Goal: Transaction & Acquisition: Purchase product/service

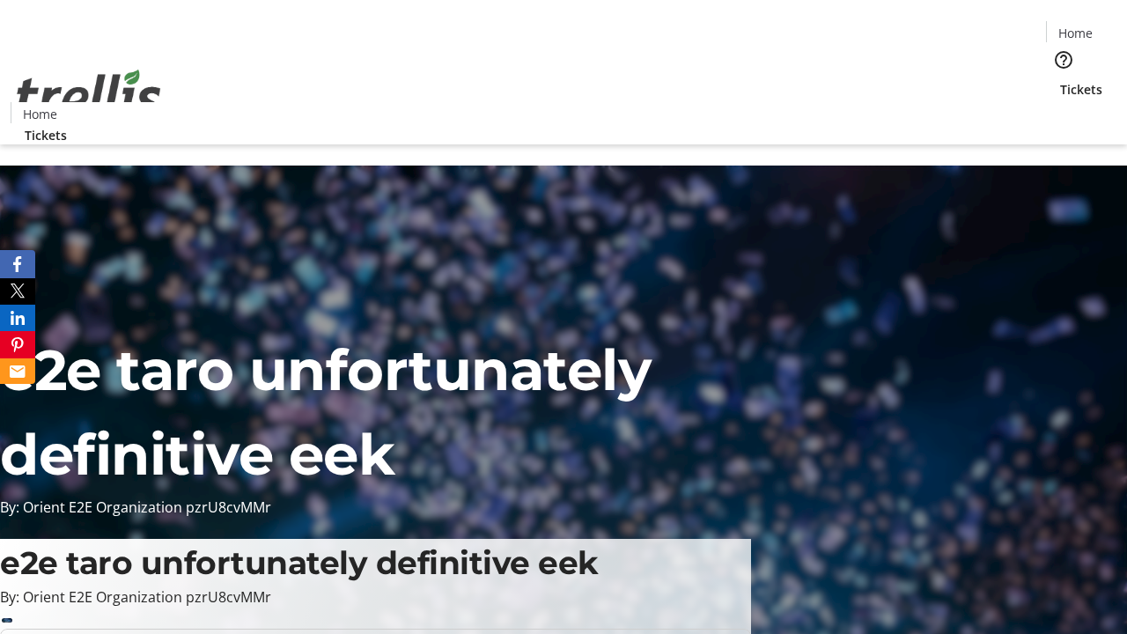
click at [1060, 80] on span "Tickets" at bounding box center [1081, 89] width 42 height 18
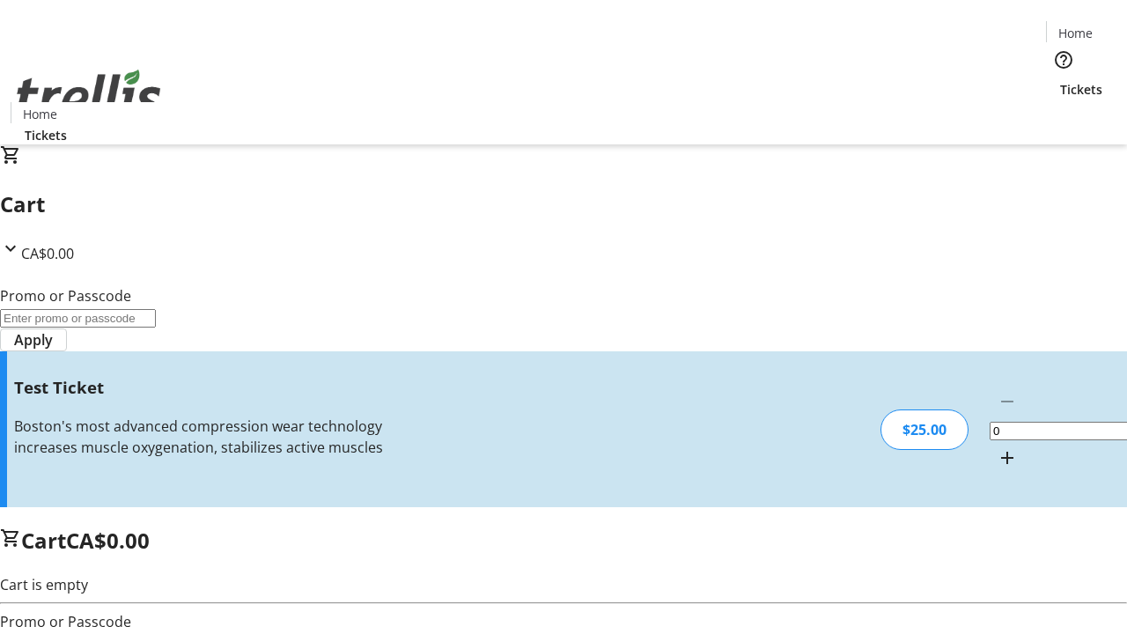
click at [997, 447] on mat-icon "Increment by one" at bounding box center [1007, 457] width 21 height 21
type input "1"
